Goal: Navigation & Orientation: Find specific page/section

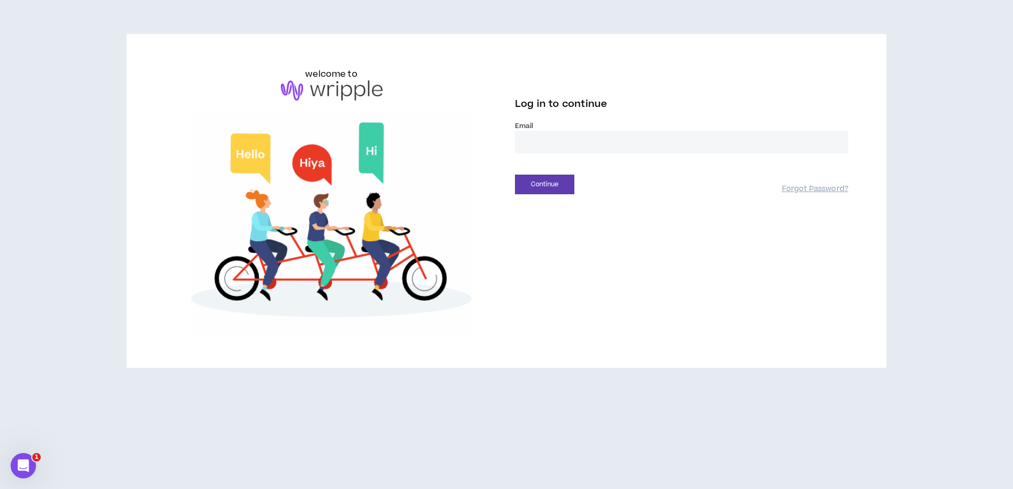
click at [600, 148] on input "email" at bounding box center [681, 142] width 333 height 23
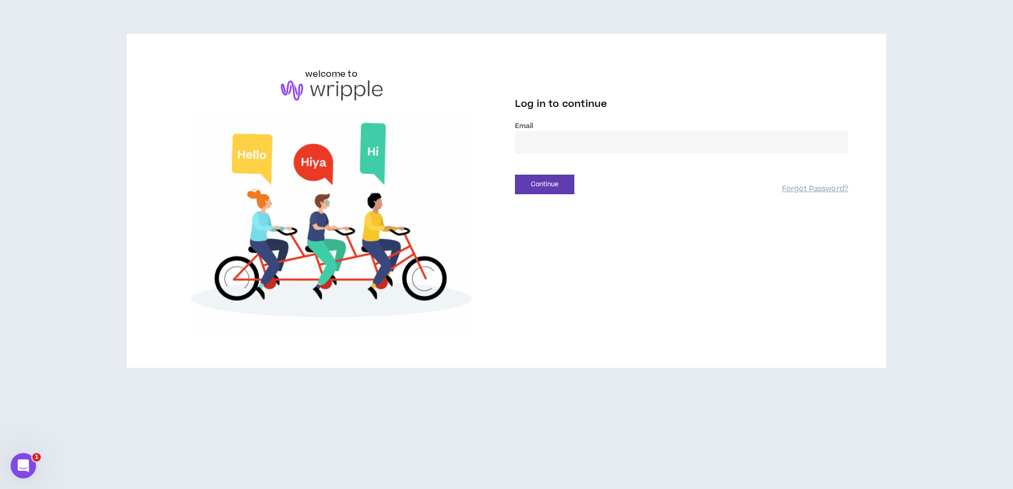
type input "**********"
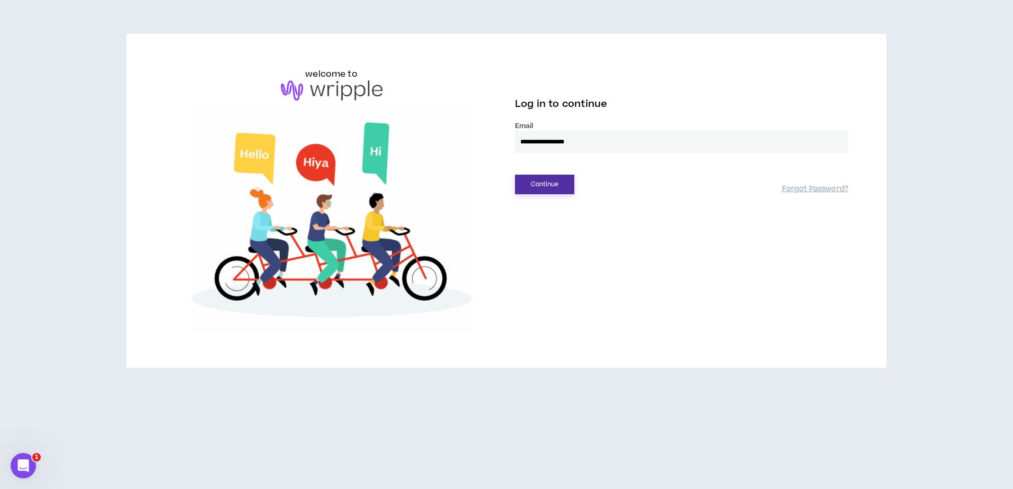
click at [557, 185] on button "Continue" at bounding box center [544, 185] width 59 height 20
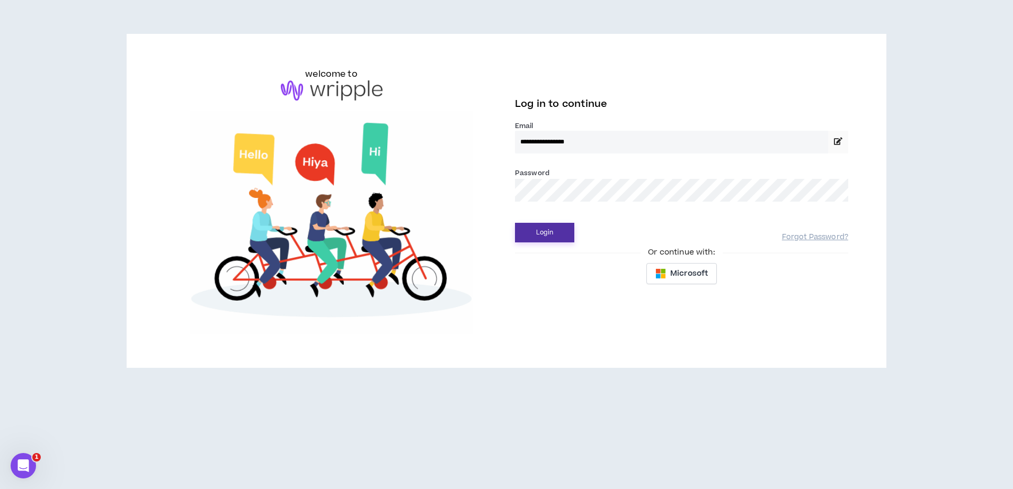
click at [548, 238] on button "Login" at bounding box center [544, 233] width 59 height 20
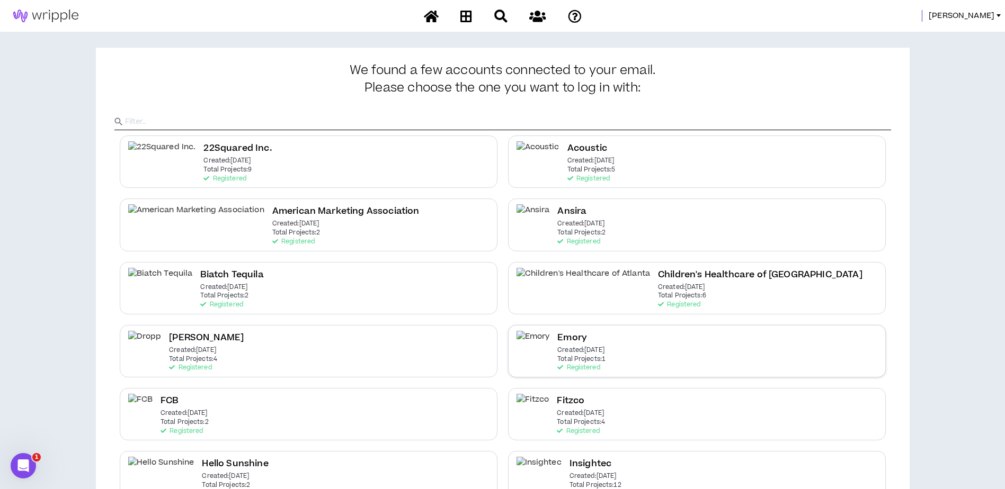
scroll to position [415, 0]
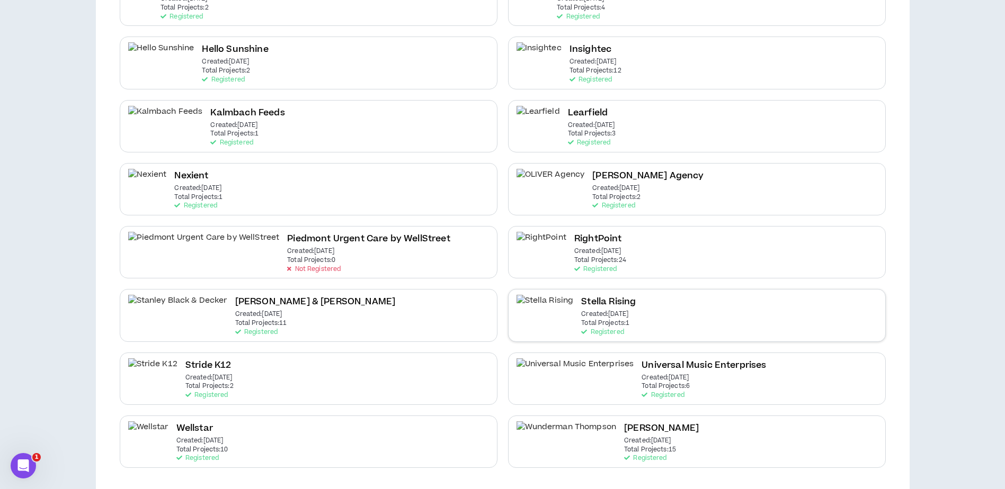
click at [669, 319] on div "Stella Rising Created: Sep 15 2025 Total Projects: 1 Registered" at bounding box center [697, 315] width 378 height 52
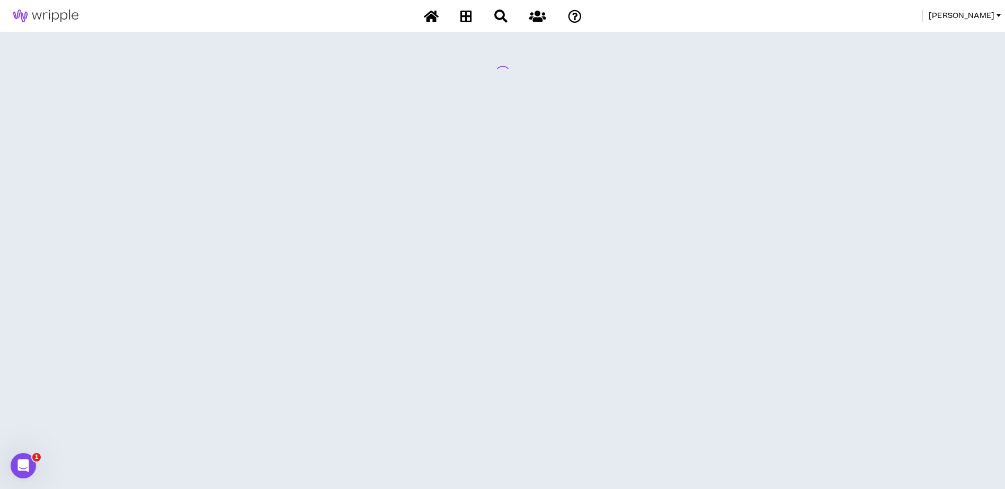
scroll to position [0, 0]
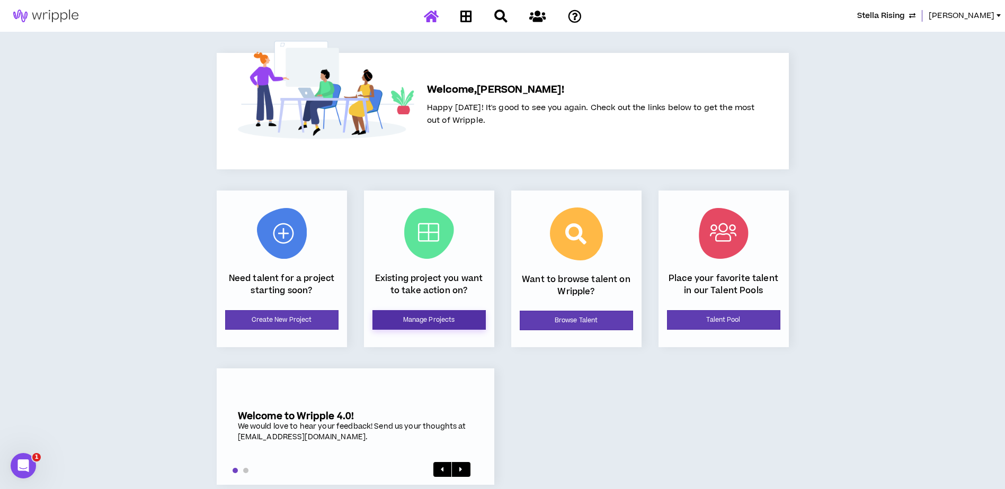
click at [404, 321] on link "Manage Projects" at bounding box center [428, 320] width 113 height 20
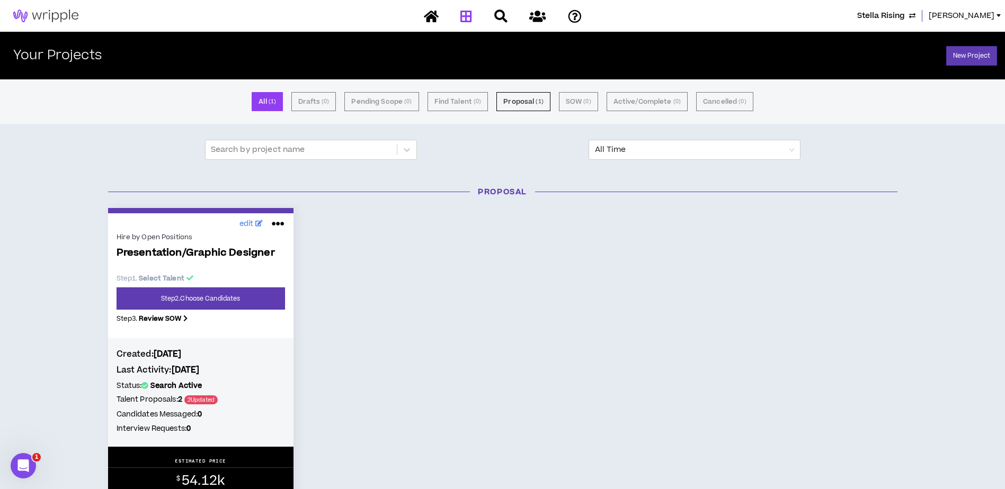
scroll to position [53, 0]
